Goal: Find contact information: Obtain details needed to contact an individual or organization

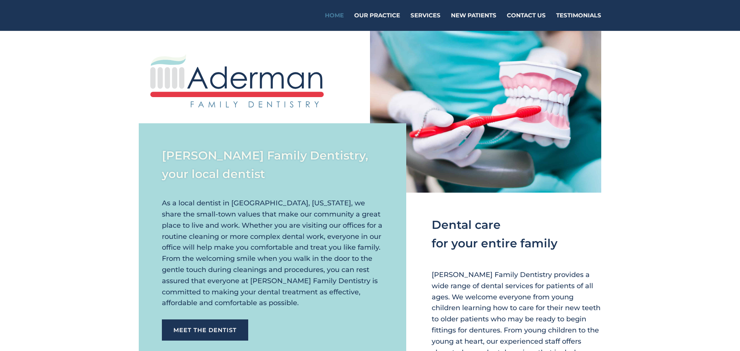
click at [512, 18] on link "Contact Us" at bounding box center [526, 22] width 39 height 18
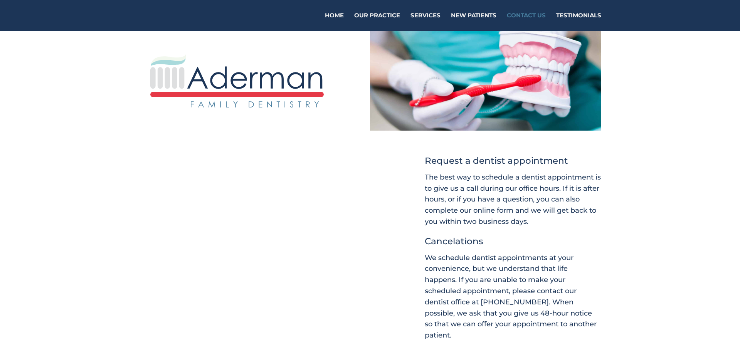
click at [706, 155] on div "Contact Us [PERSON_NAME] Family Dentistry At [PERSON_NAME] Family Dentistry, we…" at bounding box center [370, 251] width 740 height 240
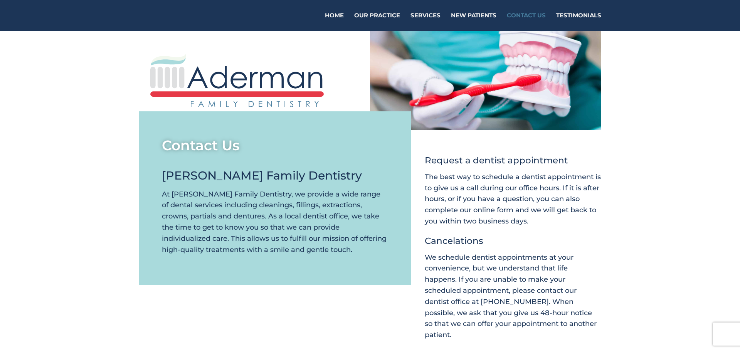
drag, startPoint x: 738, startPoint y: 97, endPoint x: 726, endPoint y: -47, distance: 143.9
